Goal: Task Accomplishment & Management: Complete application form

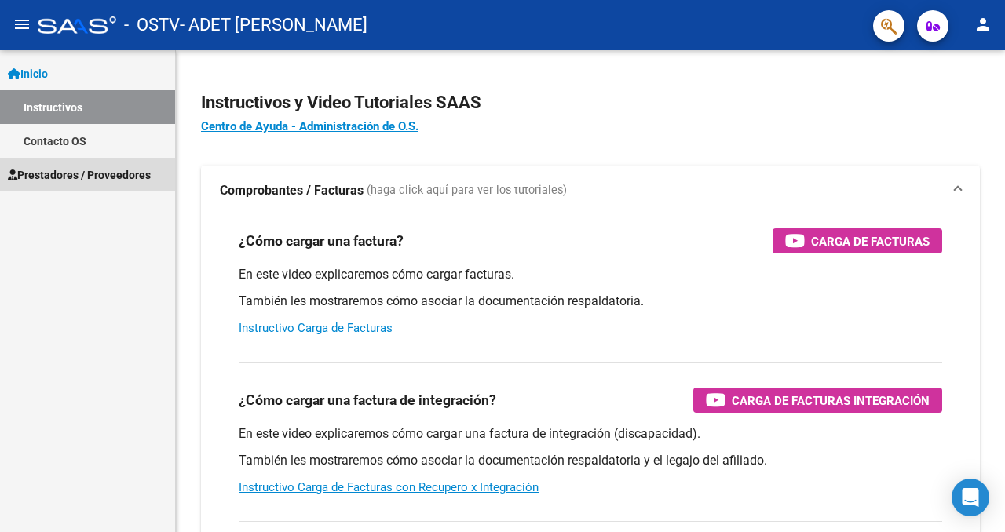
click at [57, 173] on span "Prestadores / Proveedores" at bounding box center [79, 174] width 143 height 17
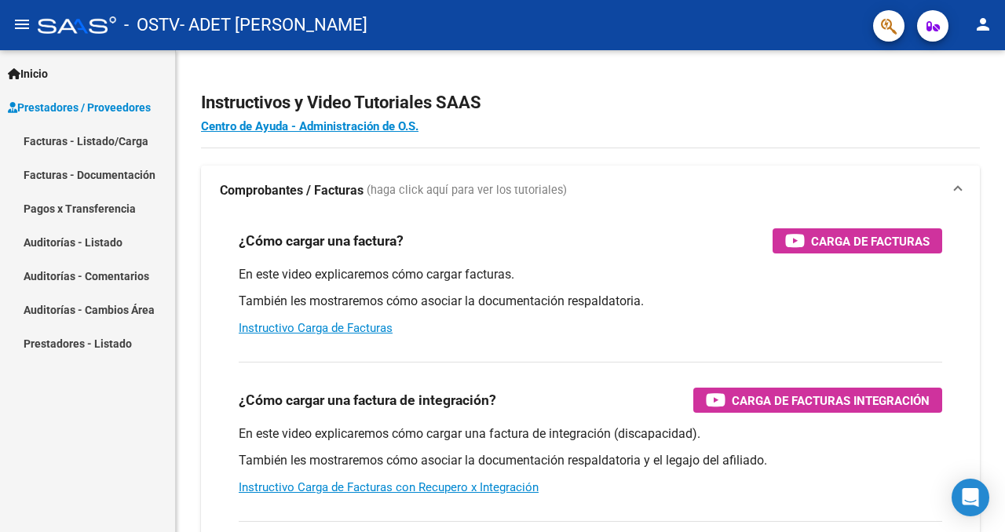
click at [69, 145] on link "Facturas - Listado/Carga" at bounding box center [87, 141] width 175 height 34
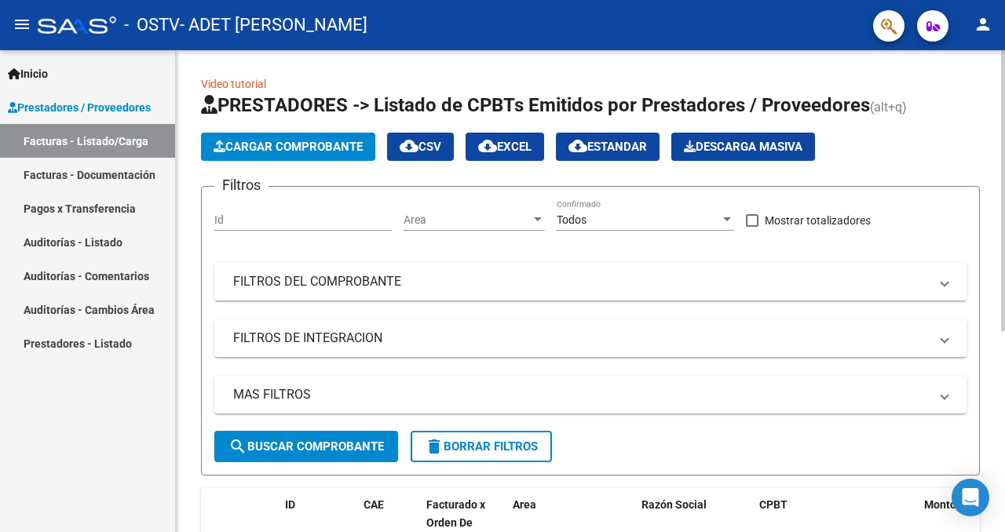
scroll to position [23, 0]
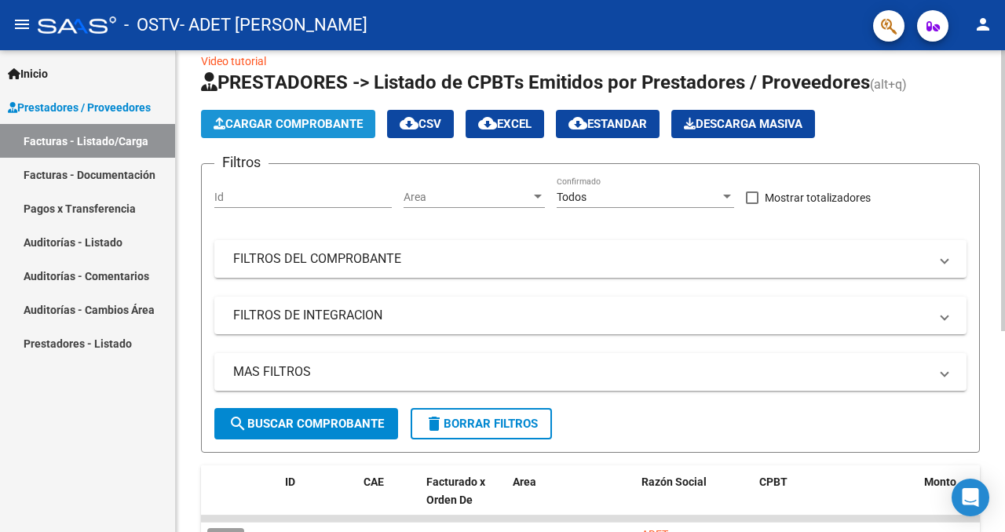
click at [264, 123] on span "Cargar Comprobante" at bounding box center [288, 124] width 149 height 14
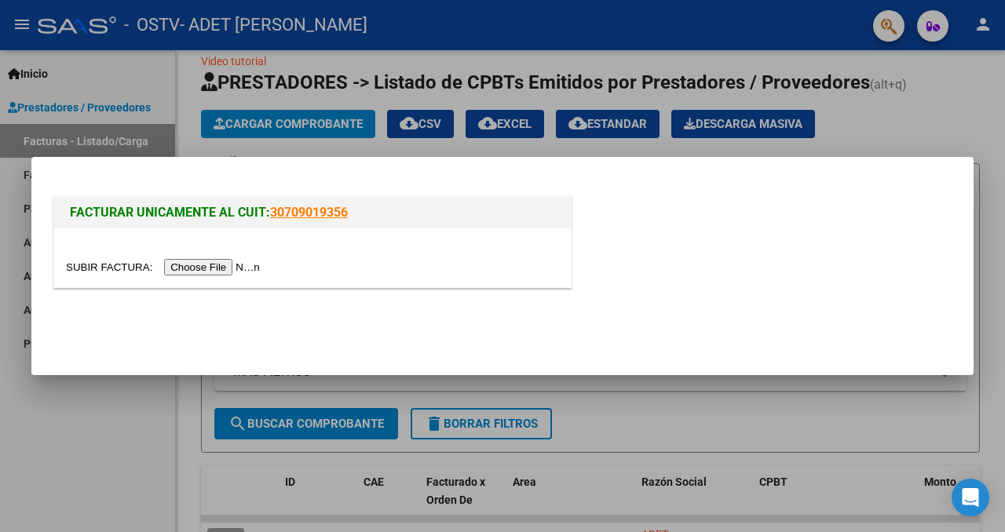
drag, startPoint x: 1004, startPoint y: 24, endPoint x: 937, endPoint y: 26, distance: 67.6
click at [937, 26] on div at bounding box center [502, 266] width 1005 height 532
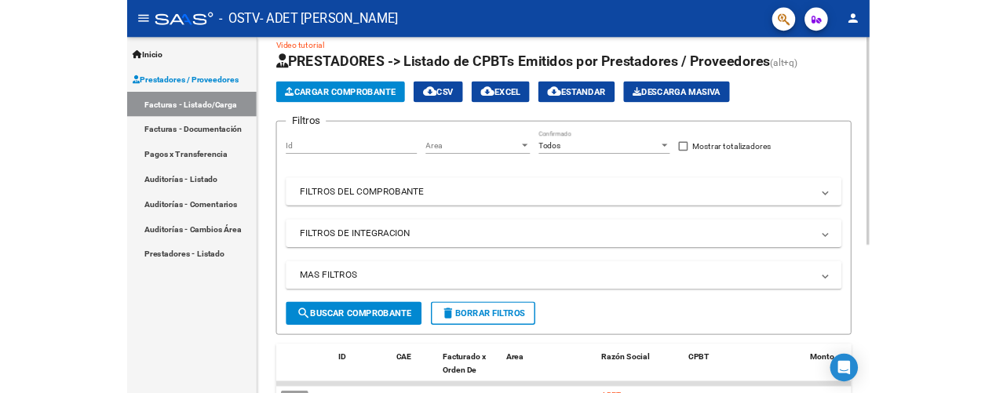
scroll to position [37, 0]
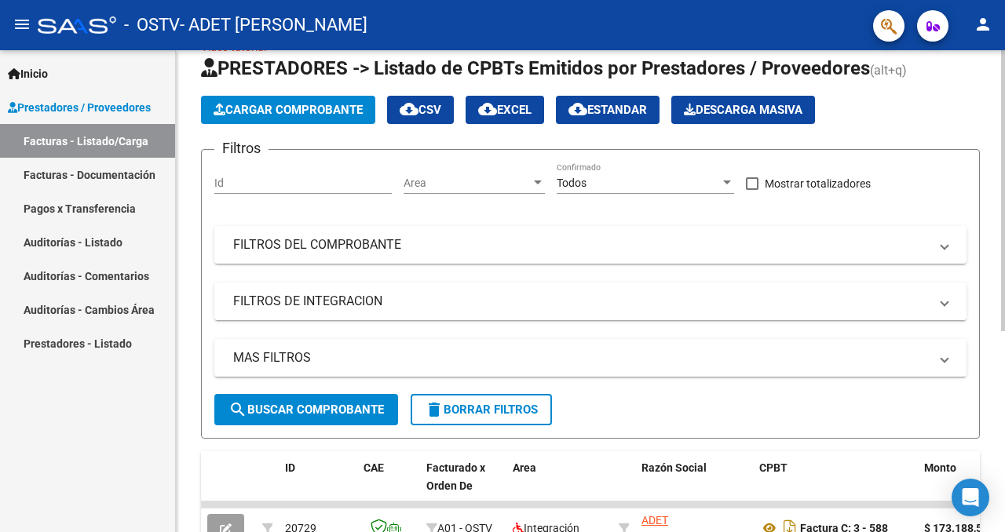
click at [893, 91] on div "Video tutorial PRESTADORES -> Listado de CPBTs Emitidos por Prestadores / Prove…" at bounding box center [592, 426] width 833 height 826
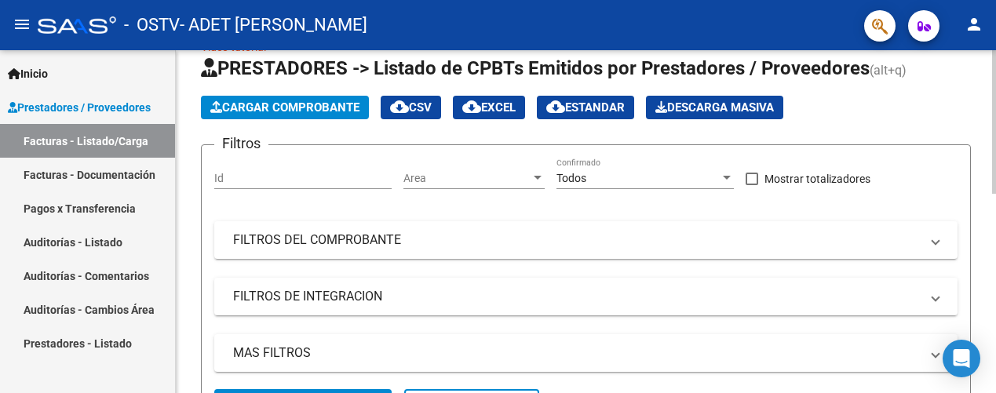
click at [305, 109] on span "Cargar Comprobante" at bounding box center [284, 107] width 149 height 14
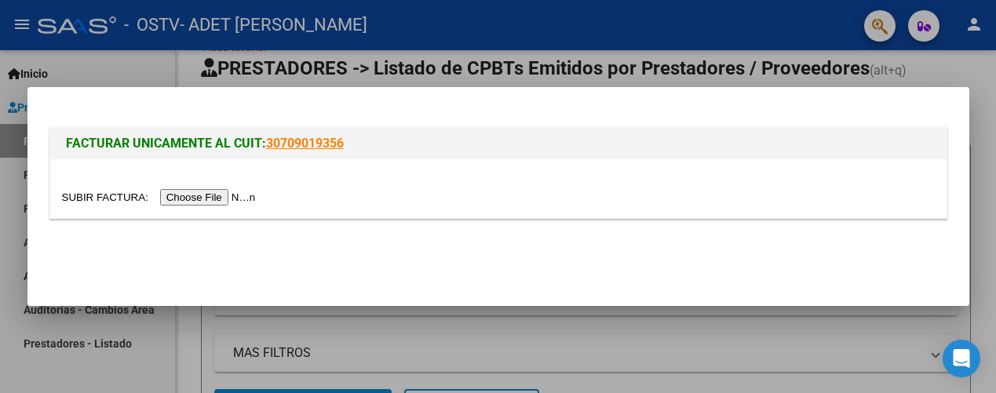
click at [214, 193] on input "file" at bounding box center [161, 197] width 199 height 16
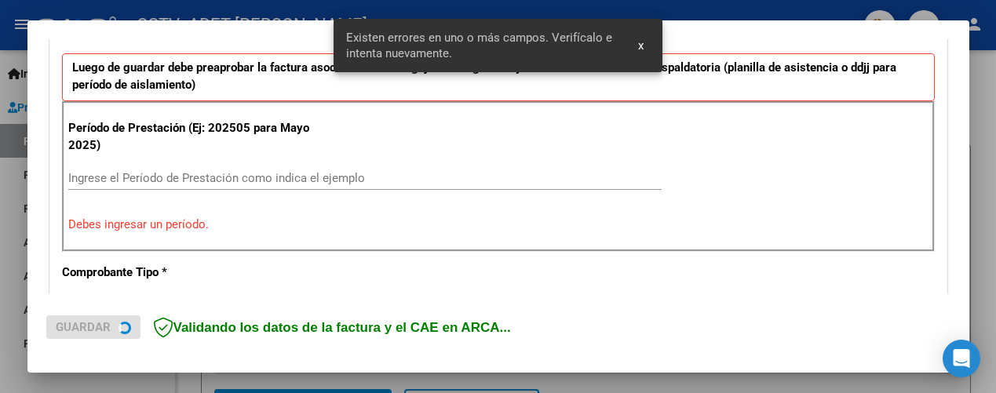
scroll to position [425, 0]
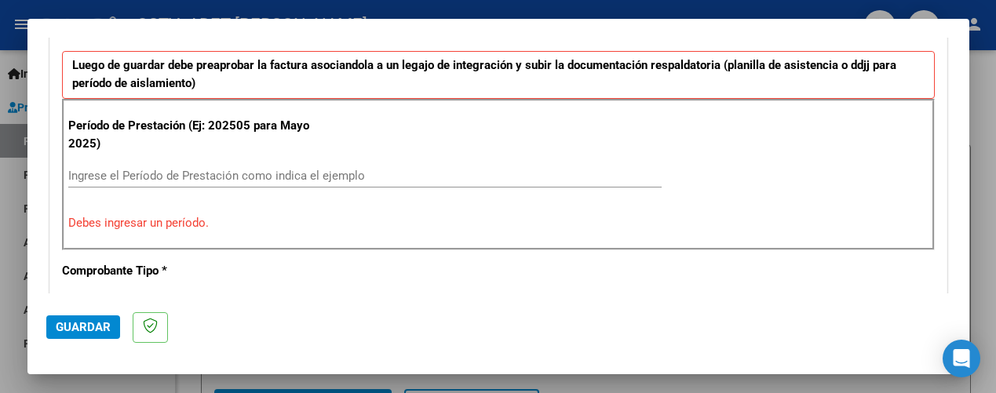
click at [141, 175] on input "Ingrese el Período de Prestación como indica el ejemplo" at bounding box center [364, 176] width 593 height 14
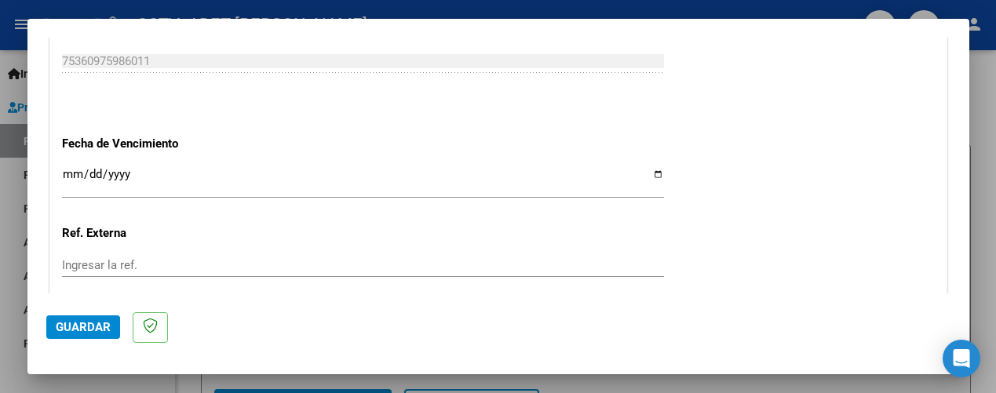
scroll to position [1033, 0]
type input "202508"
click at [136, 164] on div "Ingresar la fecha" at bounding box center [363, 181] width 602 height 34
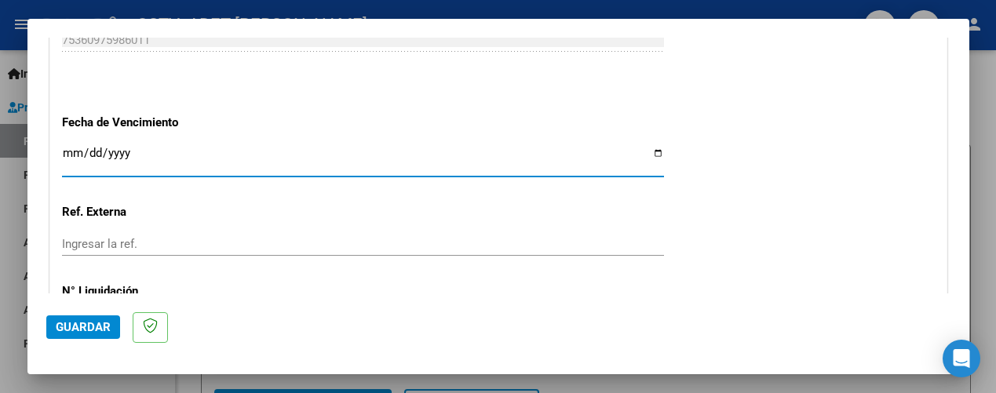
scroll to position [1056, 0]
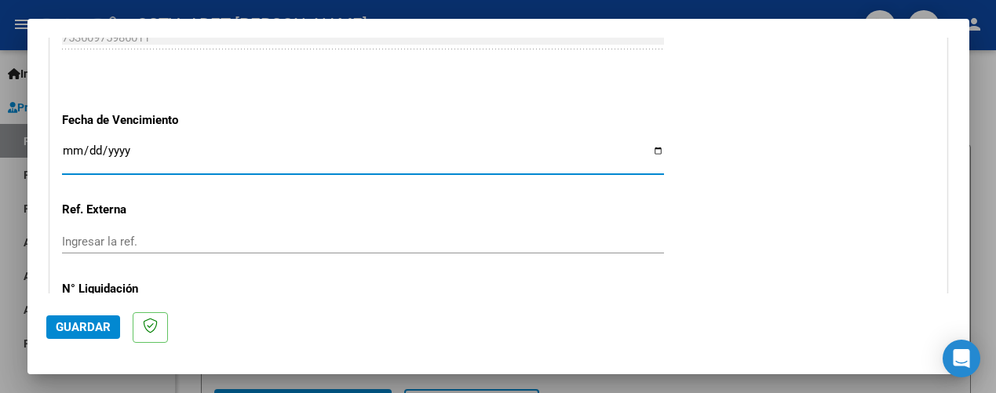
click at [661, 149] on input "Ingresar la fecha" at bounding box center [363, 156] width 602 height 25
type input "[DATE]"
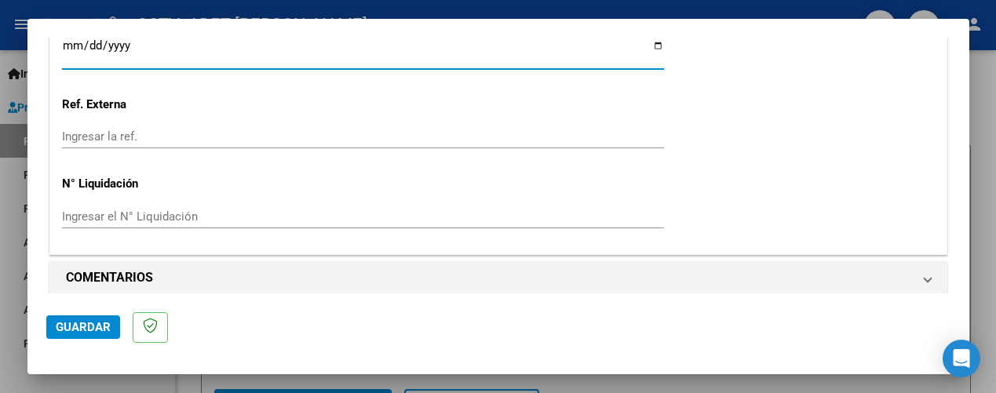
scroll to position [1171, 0]
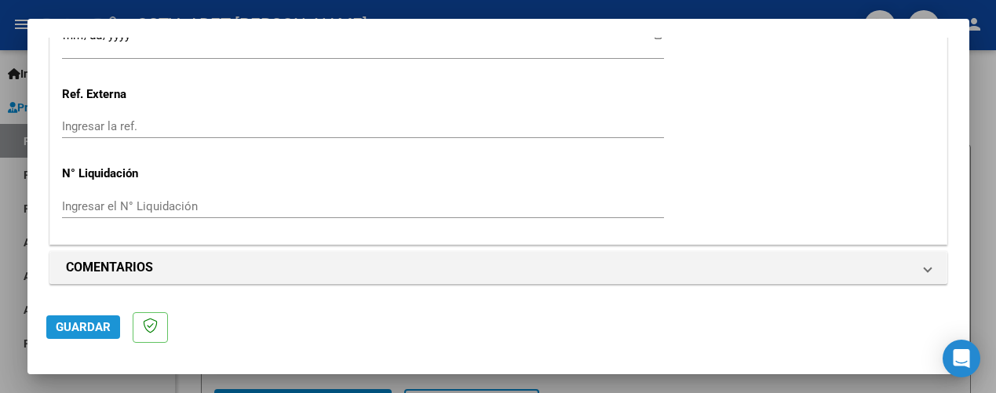
click at [87, 330] on span "Guardar" at bounding box center [83, 327] width 55 height 14
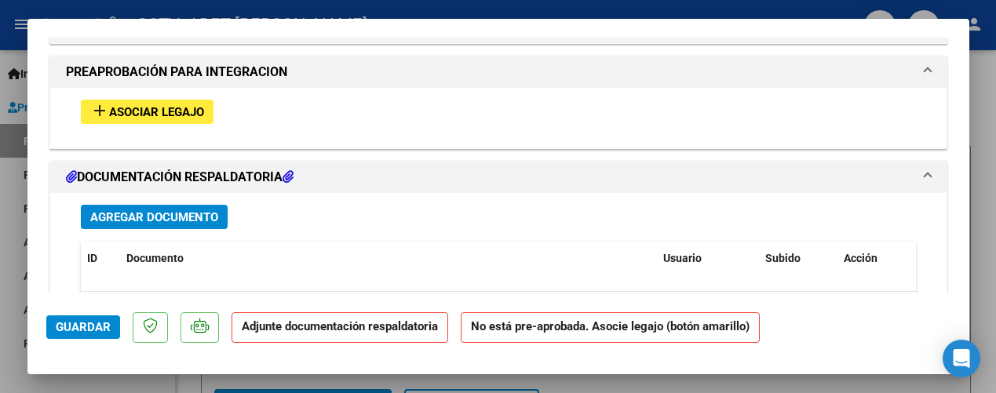
scroll to position [1396, 0]
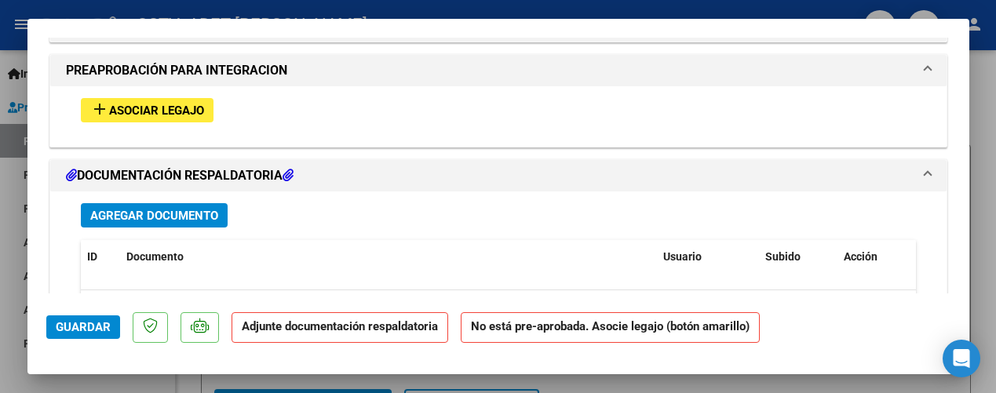
click at [193, 104] on span "Asociar Legajo" at bounding box center [156, 111] width 95 height 14
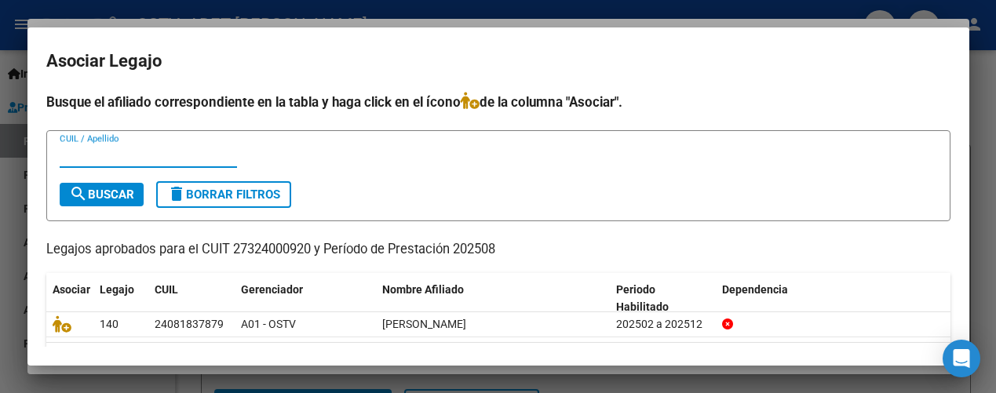
click at [148, 154] on input "CUIL / Apellido" at bounding box center [148, 155] width 177 height 14
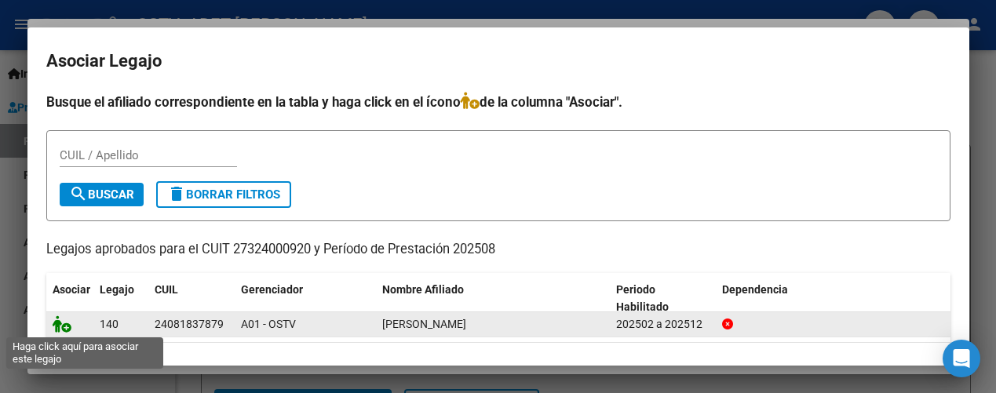
click at [59, 322] on icon at bounding box center [62, 324] width 19 height 17
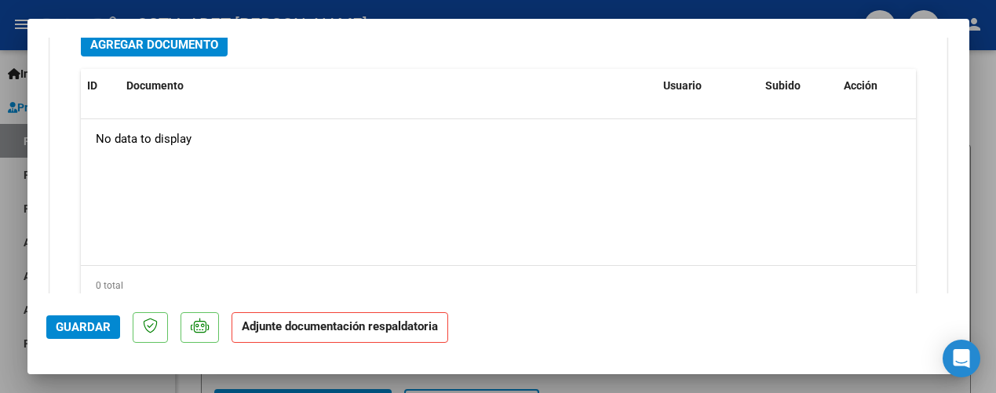
scroll to position [1869, 0]
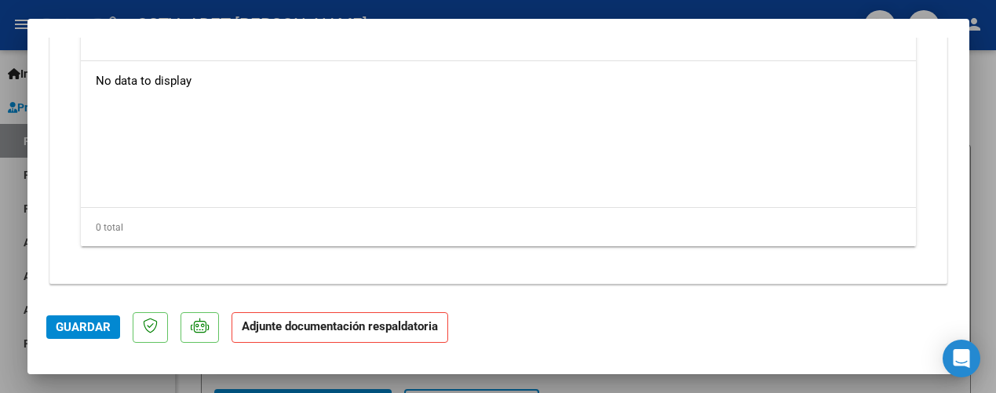
click at [268, 323] on strong "Adjunte documentación respaldatoria" at bounding box center [340, 326] width 196 height 14
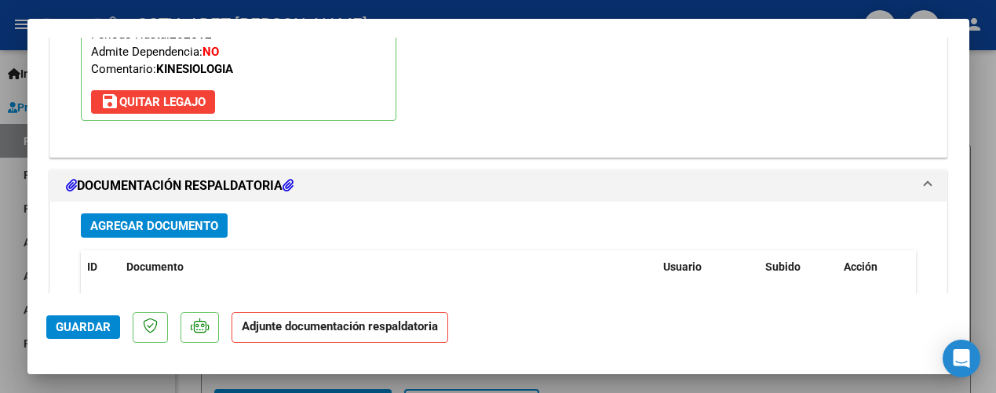
scroll to position [1635, 0]
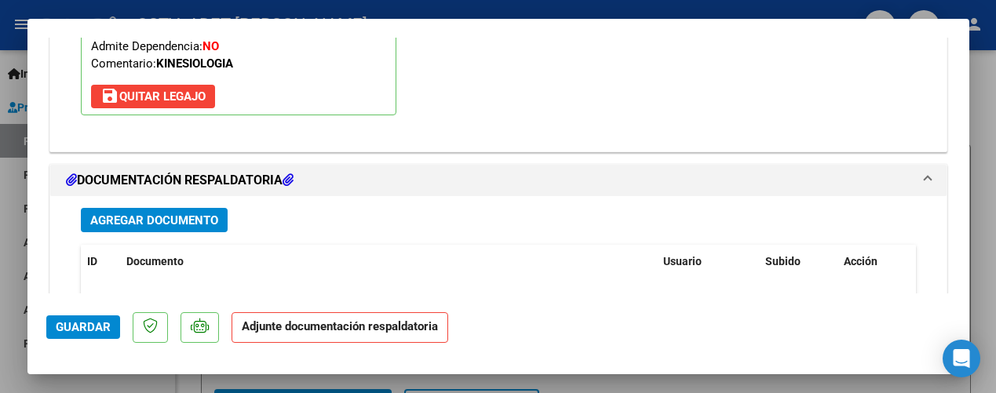
click at [164, 217] on span "Agregar Documento" at bounding box center [154, 221] width 128 height 14
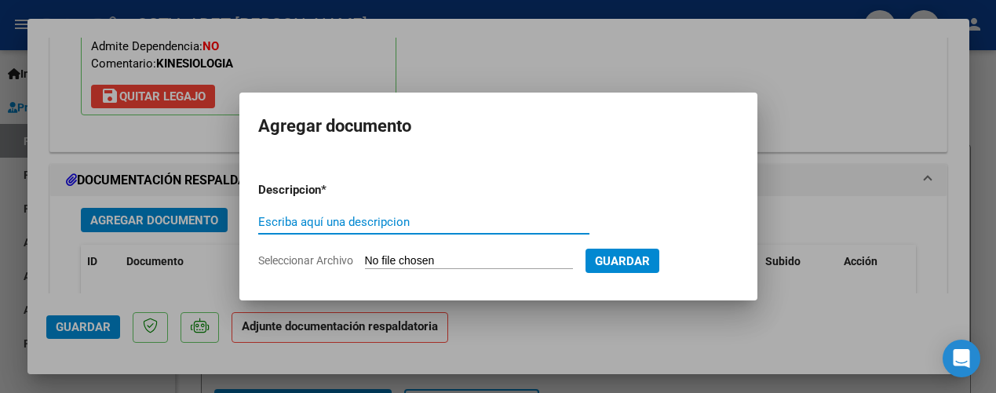
click at [365, 228] on input "Escriba aquí una descripcion" at bounding box center [423, 222] width 331 height 14
type input "planilla de asistencia [DATE]"
click at [527, 264] on input "Seleccionar Archivo" at bounding box center [469, 261] width 208 height 15
type input "C:\fakepath\WhatsApp Image [DATE] 00.00.27 (1).jpeg"
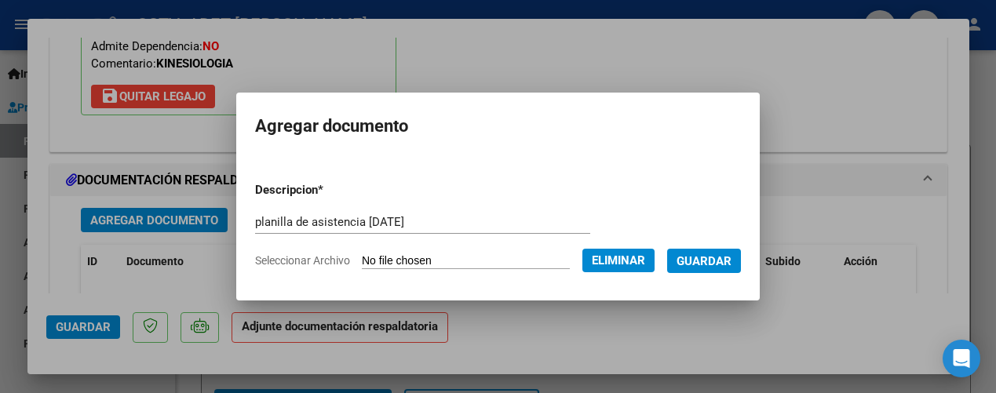
click at [706, 265] on span "Guardar" at bounding box center [704, 261] width 55 height 14
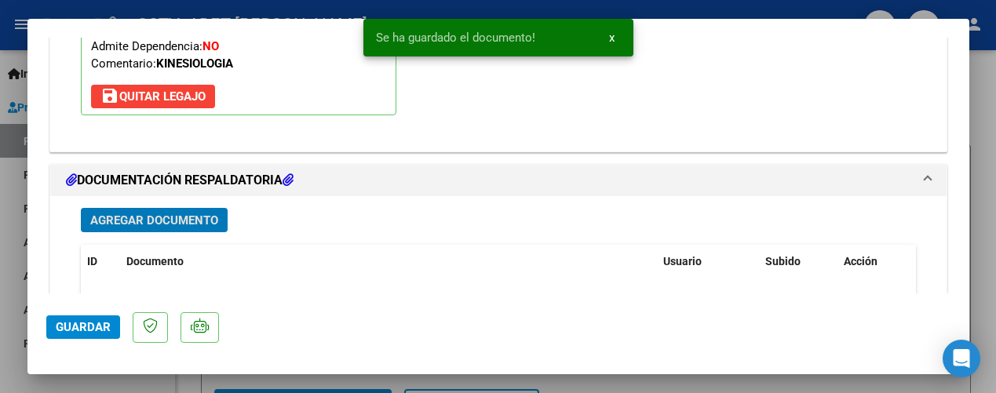
click at [177, 221] on span "Agregar Documento" at bounding box center [154, 221] width 128 height 14
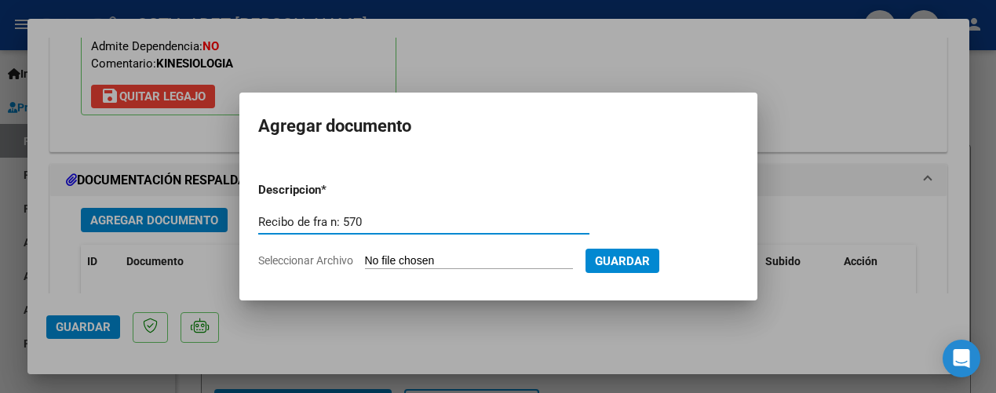
type input "Recibo de fra n: 570"
click at [511, 262] on input "Seleccionar Archivo" at bounding box center [469, 261] width 208 height 15
type input "C:\fakepath\WhatsApp Image [DATE] 00.00.27.jpeg"
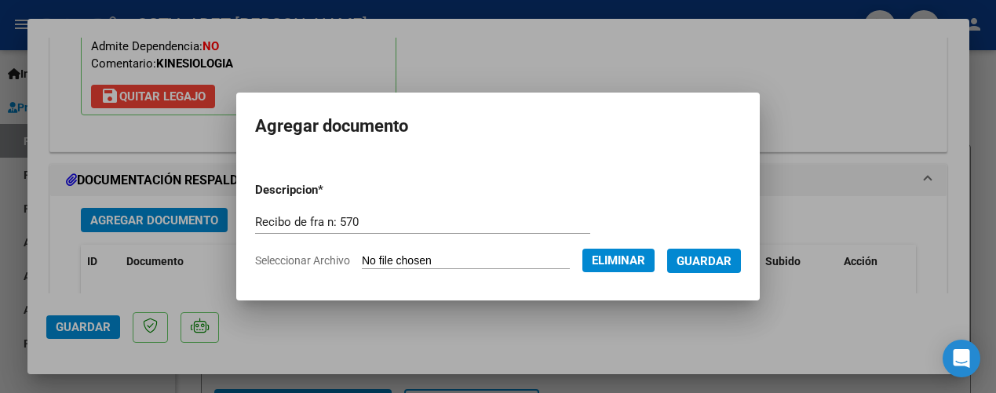
click at [712, 263] on span "Guardar" at bounding box center [704, 261] width 55 height 14
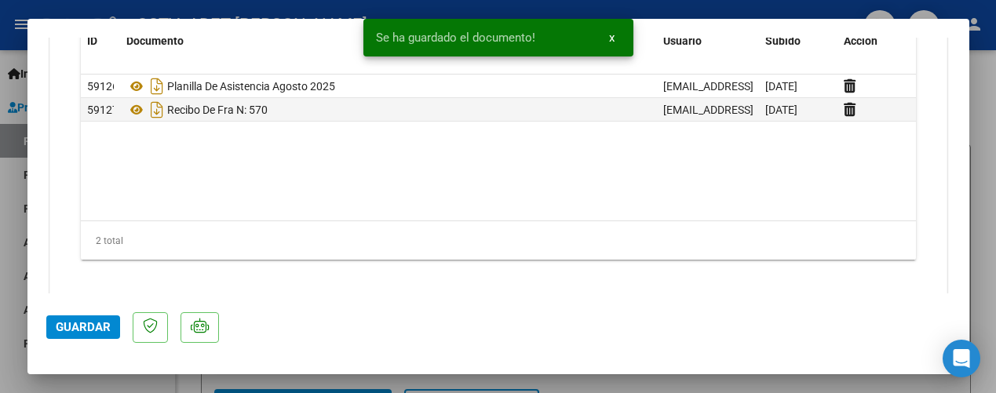
scroll to position [1869, 0]
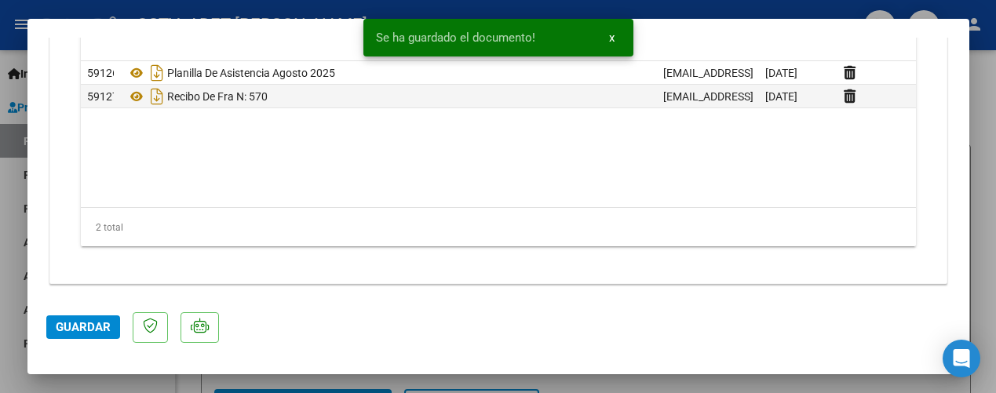
click at [65, 326] on span "Guardar" at bounding box center [83, 327] width 55 height 14
click at [612, 35] on span "x" at bounding box center [611, 38] width 5 height 14
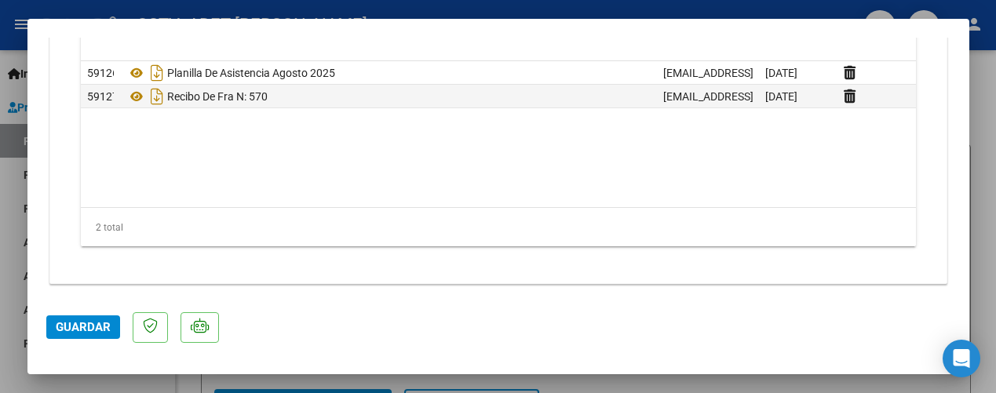
click at [991, 38] on div at bounding box center [498, 196] width 996 height 393
type input "$ 0,00"
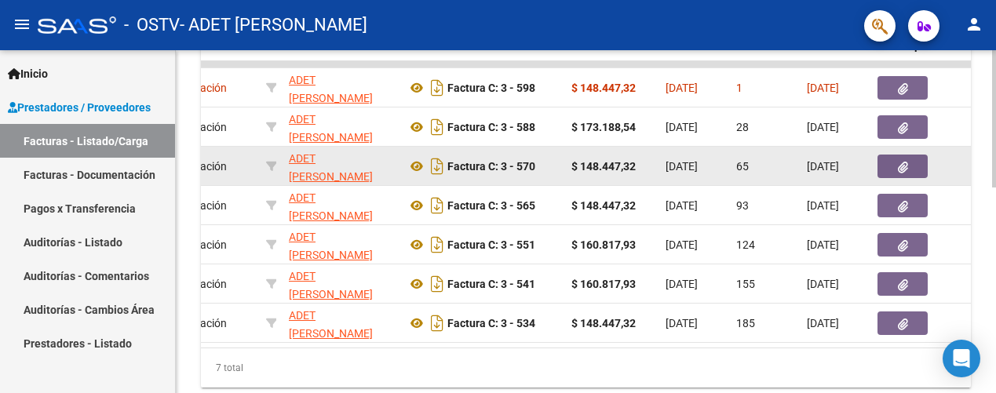
scroll to position [0, 354]
click at [906, 165] on icon "button" at bounding box center [901, 168] width 10 height 12
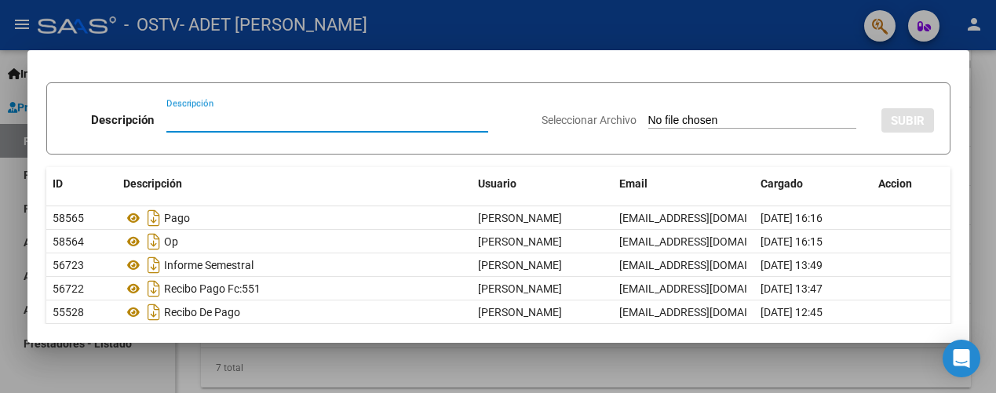
scroll to position [0, 0]
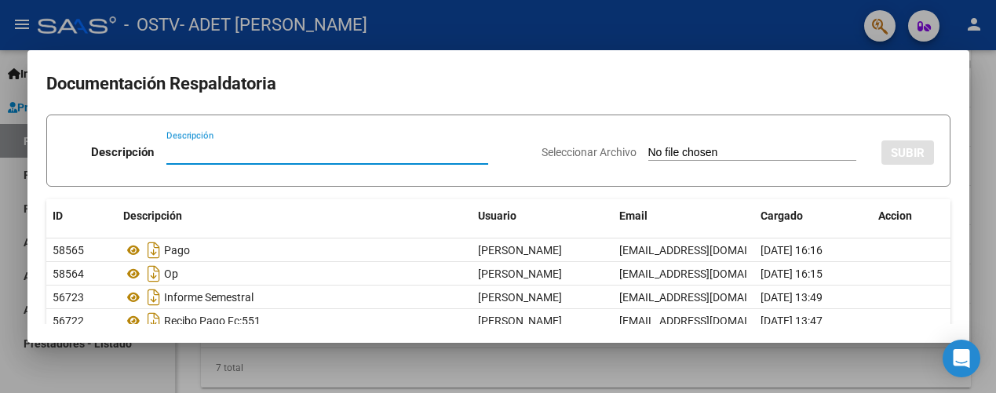
click at [987, 119] on div at bounding box center [498, 196] width 996 height 393
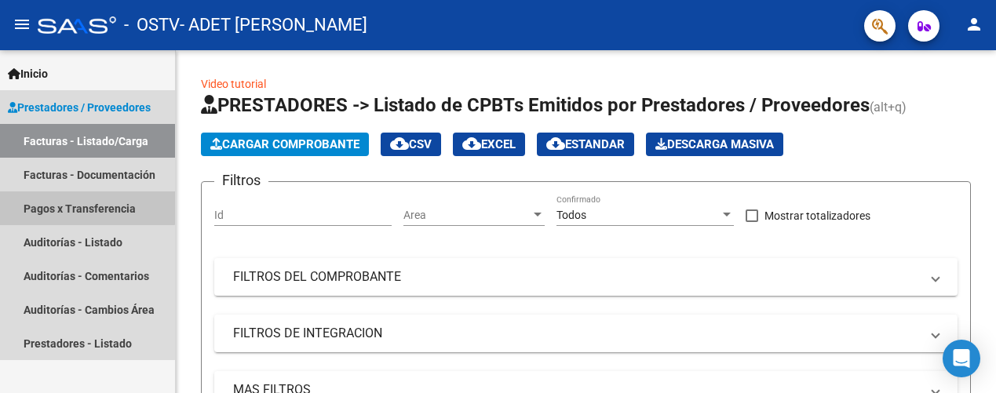
click at [78, 207] on link "Pagos x Transferencia" at bounding box center [87, 209] width 175 height 34
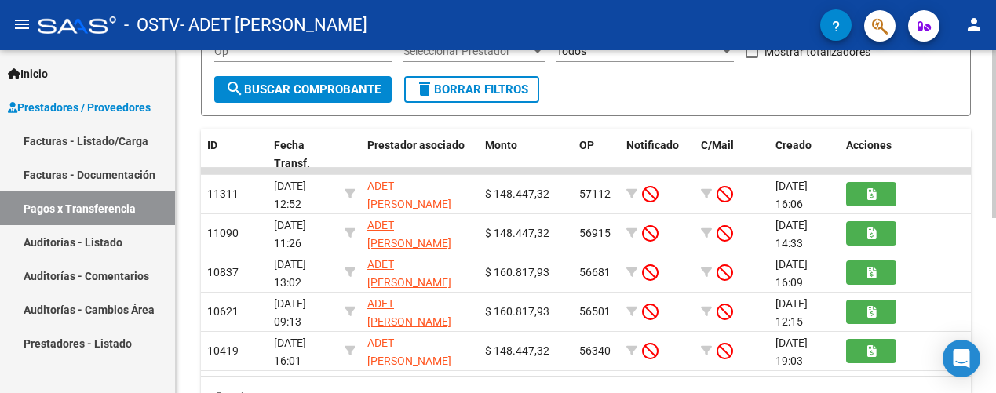
scroll to position [287, 0]
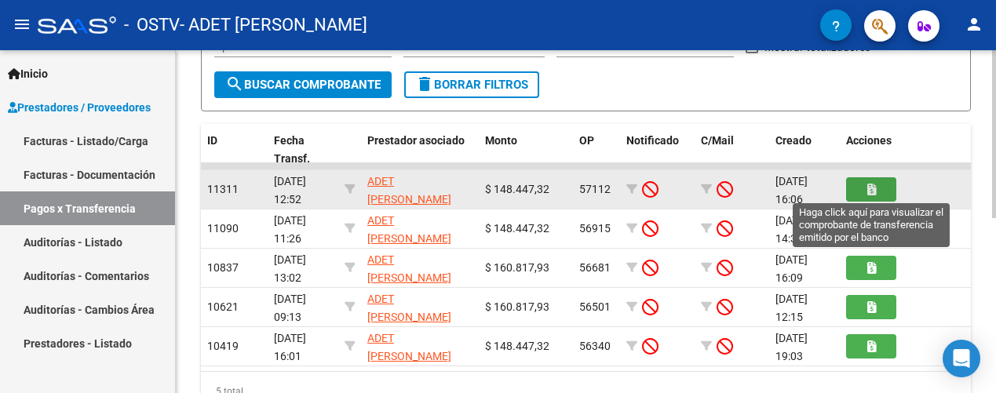
click at [875, 190] on icon "button" at bounding box center [871, 190] width 9 height 12
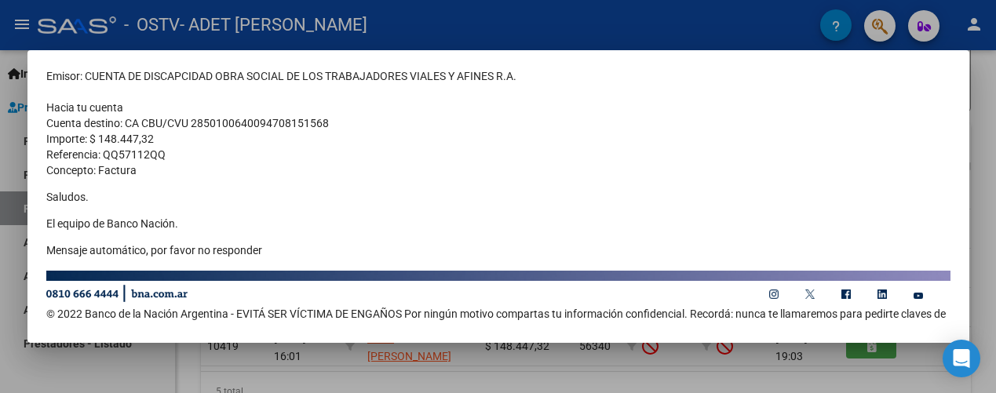
scroll to position [184, 0]
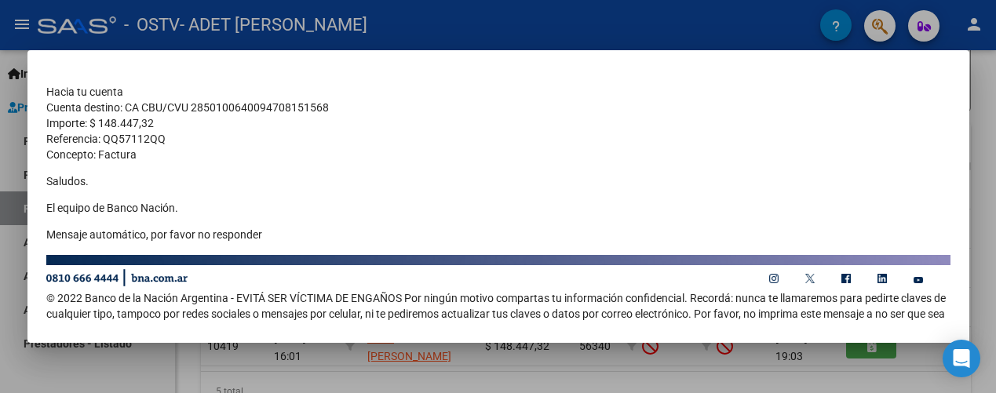
click at [970, 88] on div at bounding box center [498, 196] width 996 height 393
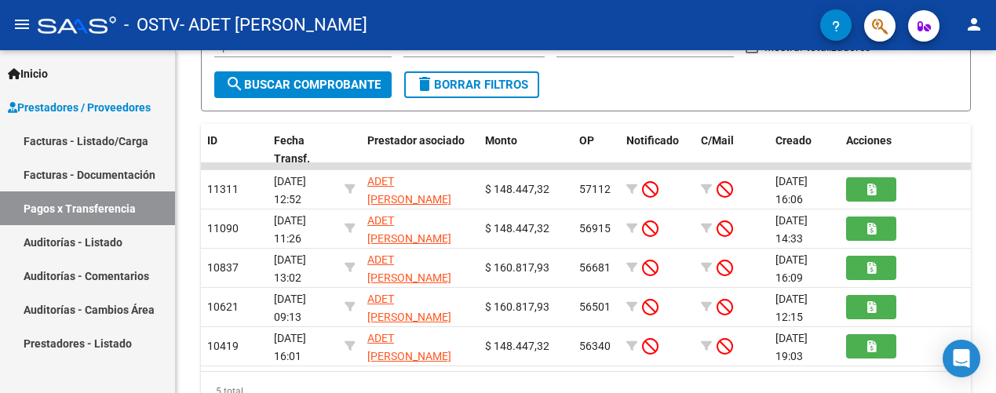
click at [984, 22] on button "person" at bounding box center [973, 24] width 31 height 31
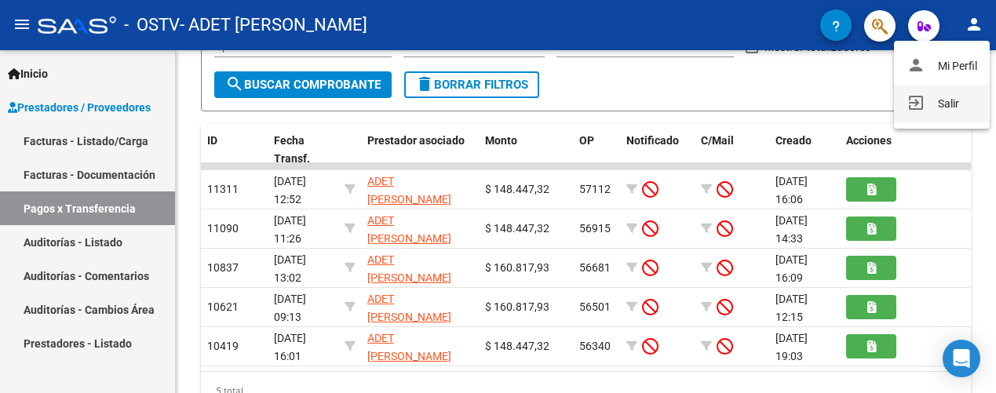
click at [926, 114] on button "exit_to_app Salir" at bounding box center [942, 104] width 96 height 38
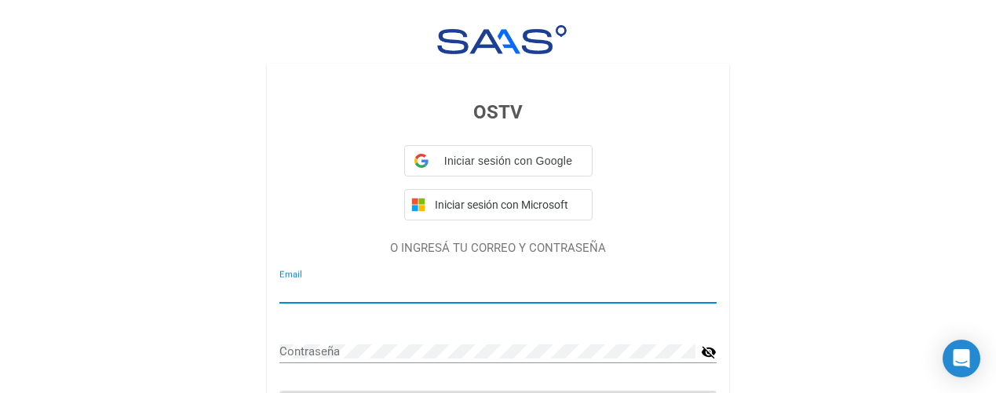
type input "[EMAIL_ADDRESS][DOMAIN_NAME]"
